Goal: Navigation & Orientation: Find specific page/section

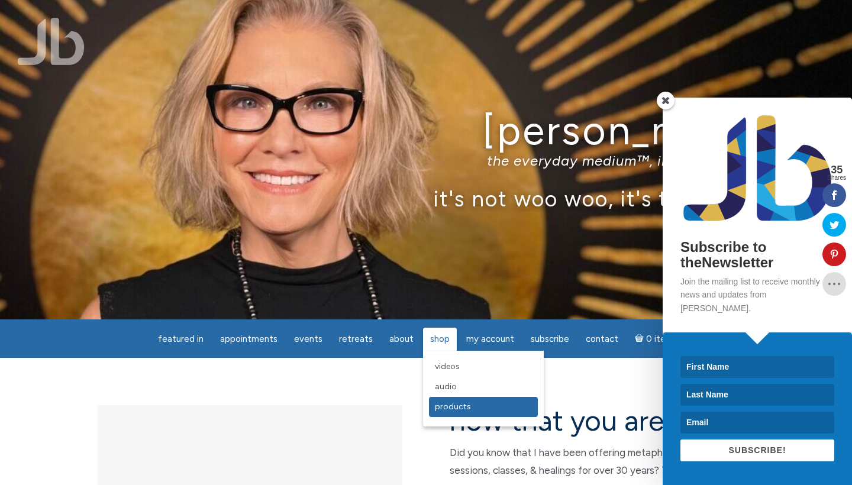
click at [446, 408] on span "Products" at bounding box center [453, 407] width 36 height 10
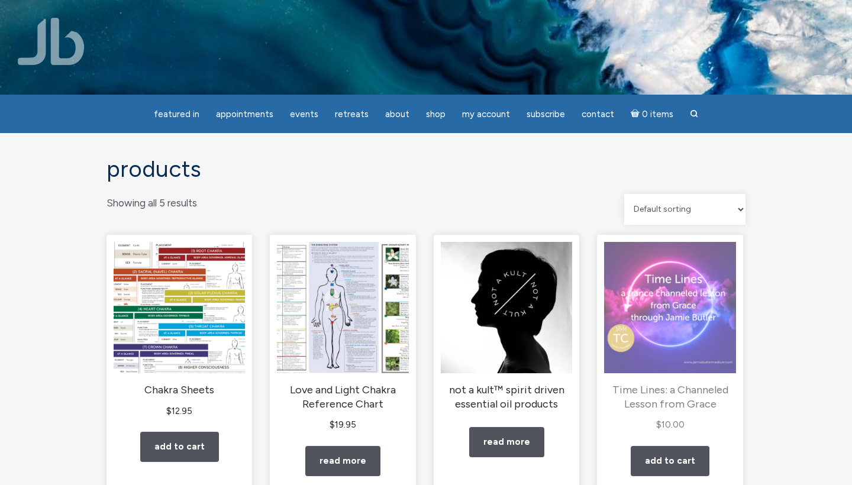
click at [661, 407] on h2 "Time Lines: a Channeled Lesson from Grace" at bounding box center [669, 397] width 131 height 28
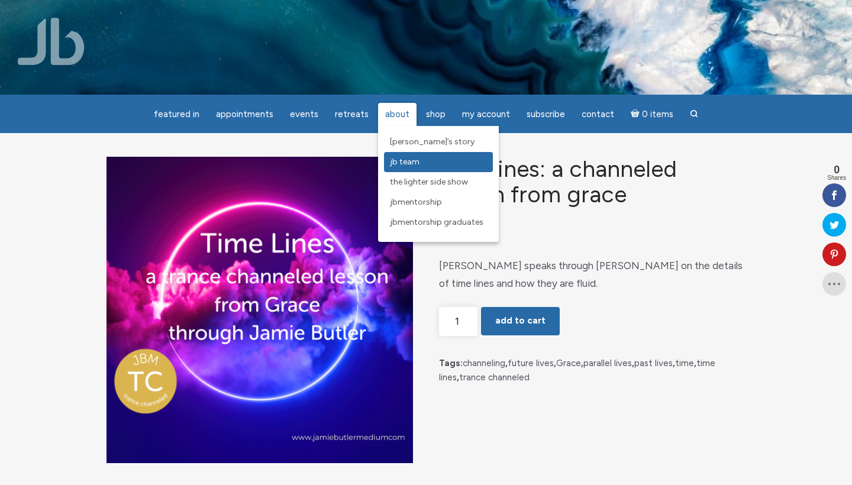
click at [393, 166] on span "JB Team" at bounding box center [405, 162] width 30 height 10
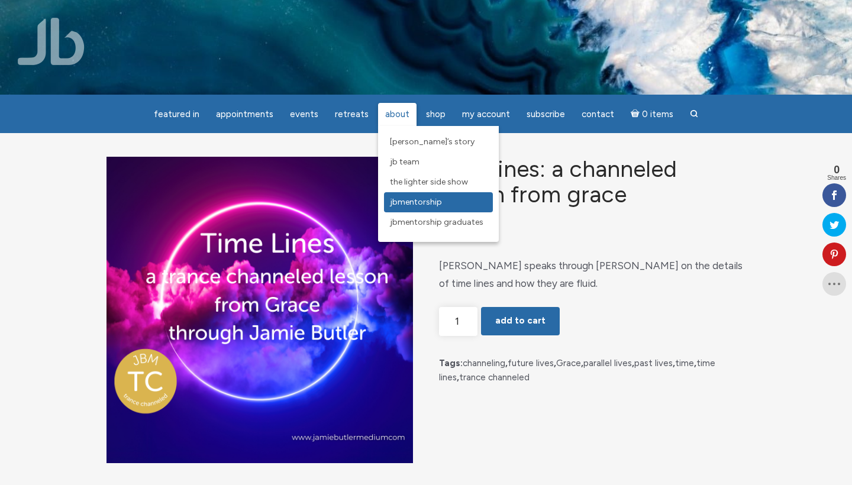
click at [403, 205] on span "JBMentorship" at bounding box center [416, 202] width 52 height 10
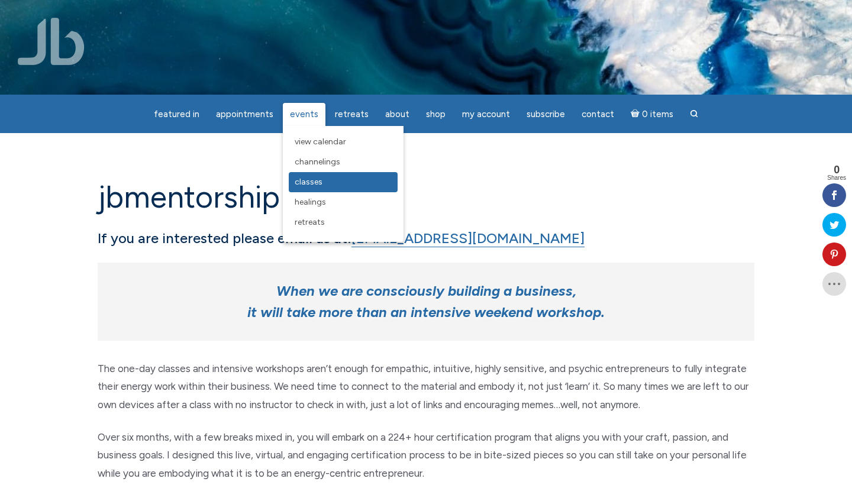
click at [299, 185] on span "Classes" at bounding box center [309, 182] width 28 height 10
